Goal: Task Accomplishment & Management: Manage account settings

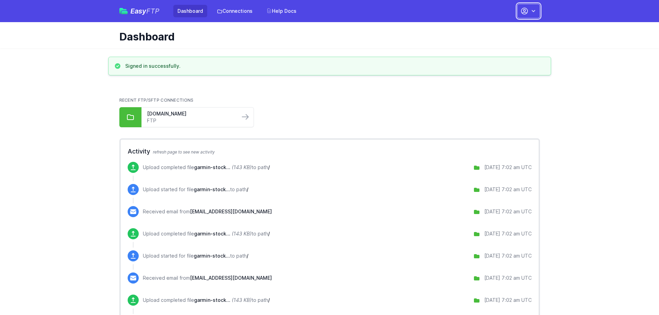
click at [530, 10] on icon "button" at bounding box center [533, 11] width 7 height 7
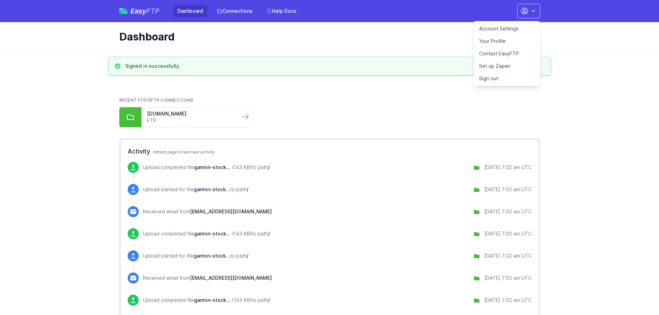
click at [490, 29] on link "Account Settings" at bounding box center [506, 28] width 66 height 12
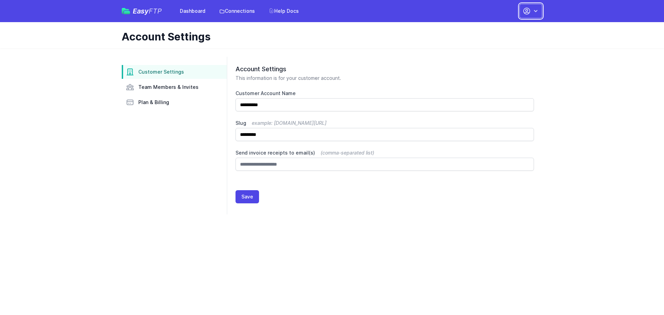
click at [528, 11] on icon "button" at bounding box center [526, 11] width 6 height 6
click at [154, 103] on span "Plan & Billing" at bounding box center [153, 102] width 31 height 7
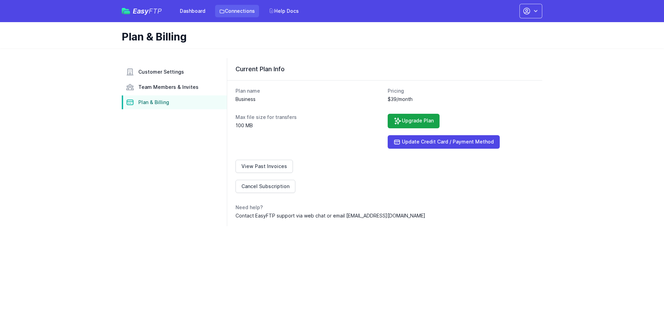
click at [233, 10] on link "Connections" at bounding box center [237, 11] width 44 height 12
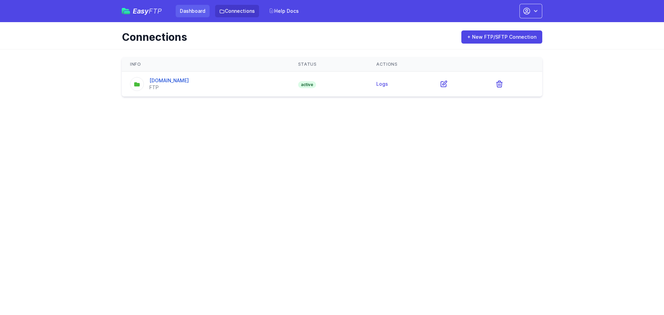
click at [191, 16] on link "Dashboard" at bounding box center [193, 11] width 34 height 12
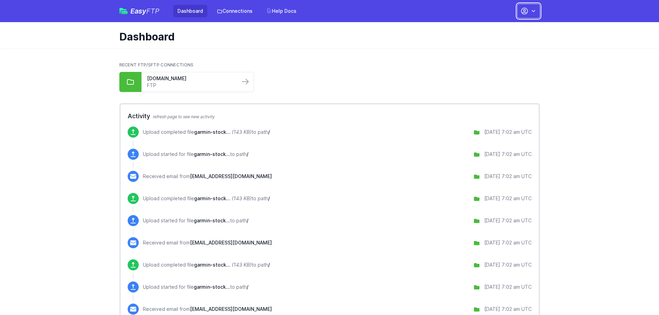
click at [527, 13] on icon "button" at bounding box center [524, 11] width 6 height 6
click at [490, 29] on link "Account Settings" at bounding box center [506, 28] width 66 height 12
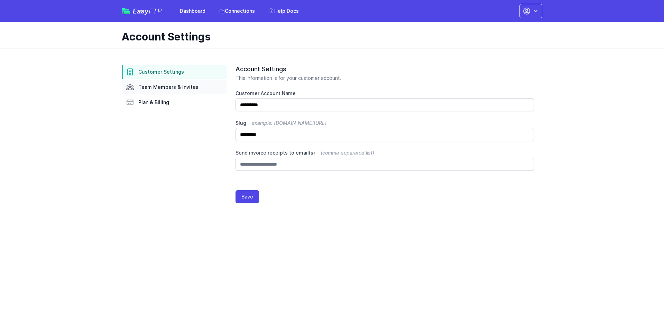
click at [185, 88] on span "Team Members & Invites" at bounding box center [168, 87] width 60 height 7
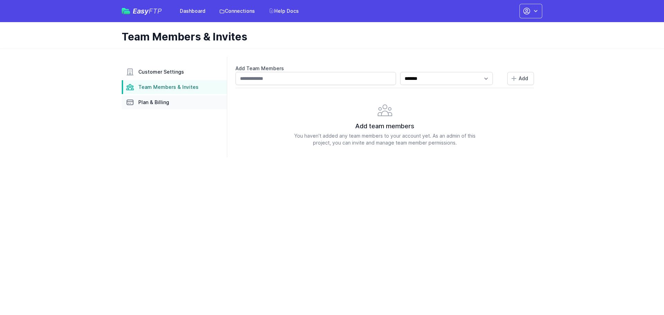
click at [160, 105] on span "Plan & Billing" at bounding box center [153, 102] width 31 height 7
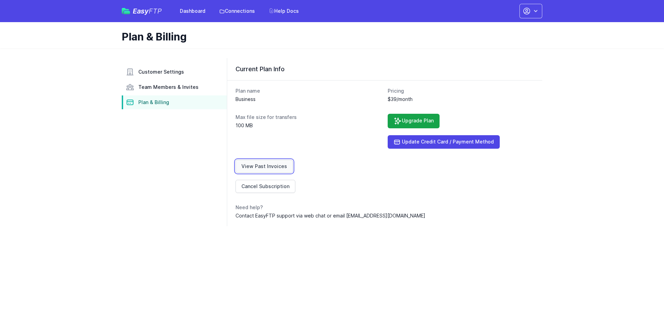
click at [245, 170] on link "View Past Invoices" at bounding box center [263, 166] width 57 height 13
click at [525, 8] on icon "button" at bounding box center [526, 11] width 8 height 8
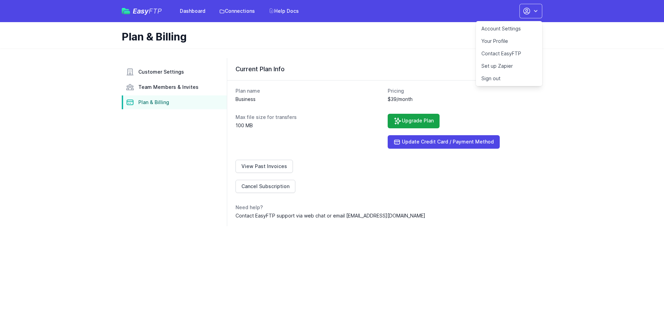
click at [498, 80] on link "Sign out" at bounding box center [509, 78] width 66 height 12
